Goal: Register for event/course

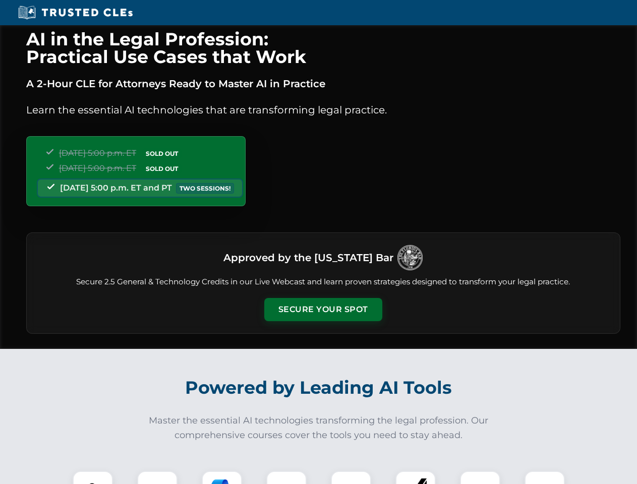
click at [323, 310] on button "Secure Your Spot" at bounding box center [323, 309] width 118 height 23
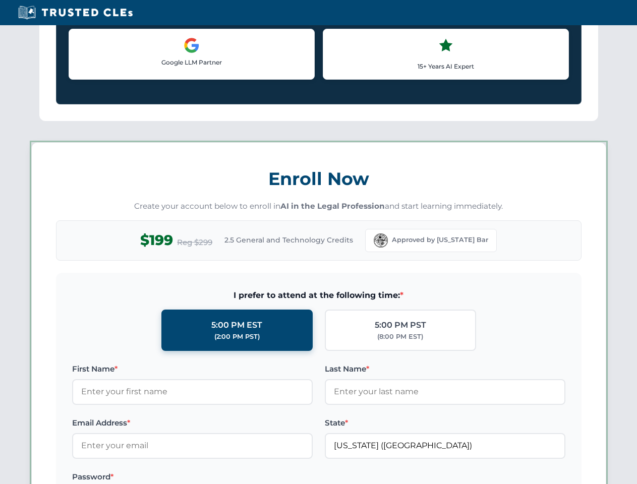
click at [222, 478] on label "Password *" at bounding box center [192, 477] width 241 height 12
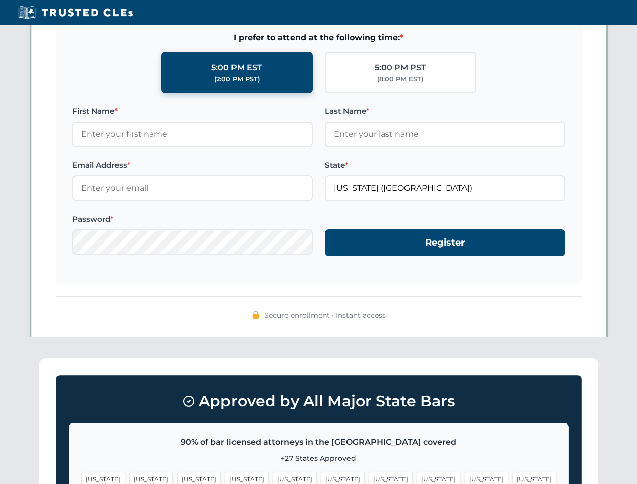
click at [465, 478] on span "[US_STATE]" at bounding box center [487, 479] width 44 height 15
